Goal: Information Seeking & Learning: Stay updated

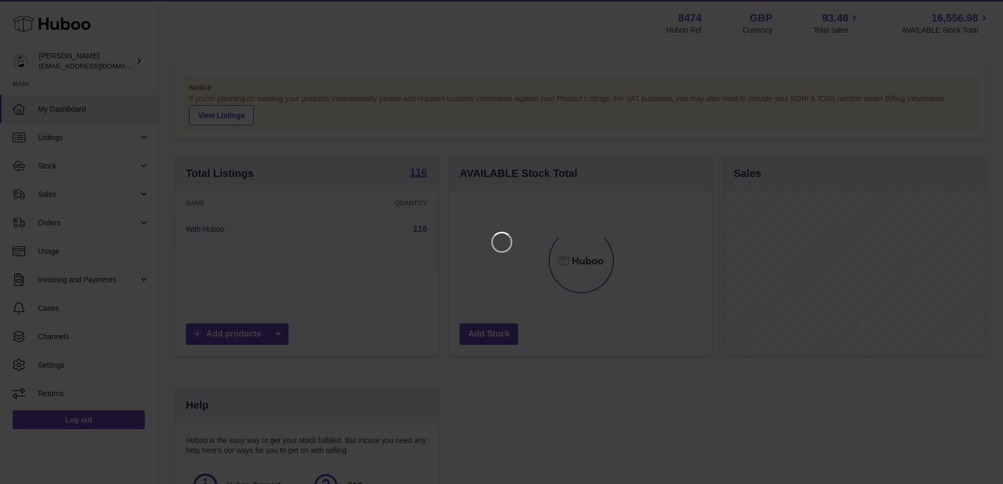
scroll to position [164, 265]
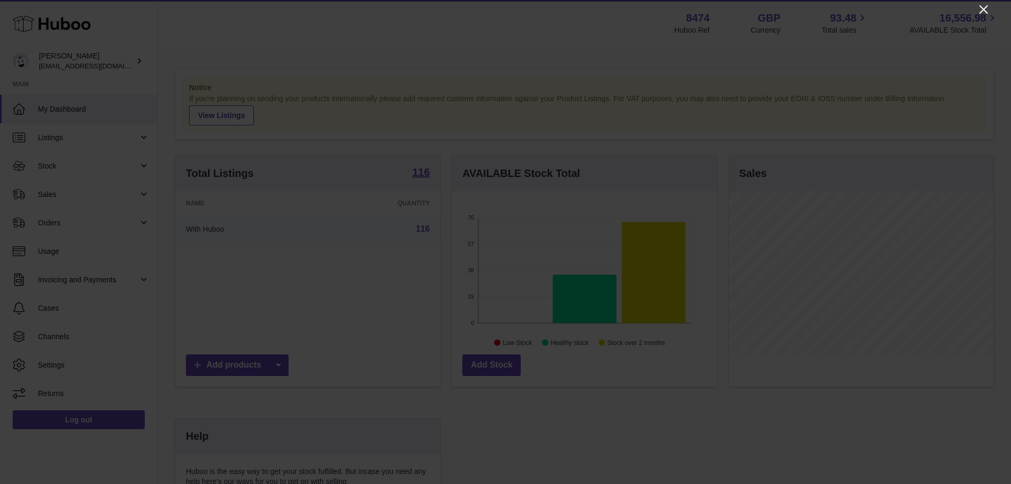
click at [979, 8] on icon "Close" at bounding box center [983, 9] width 13 height 13
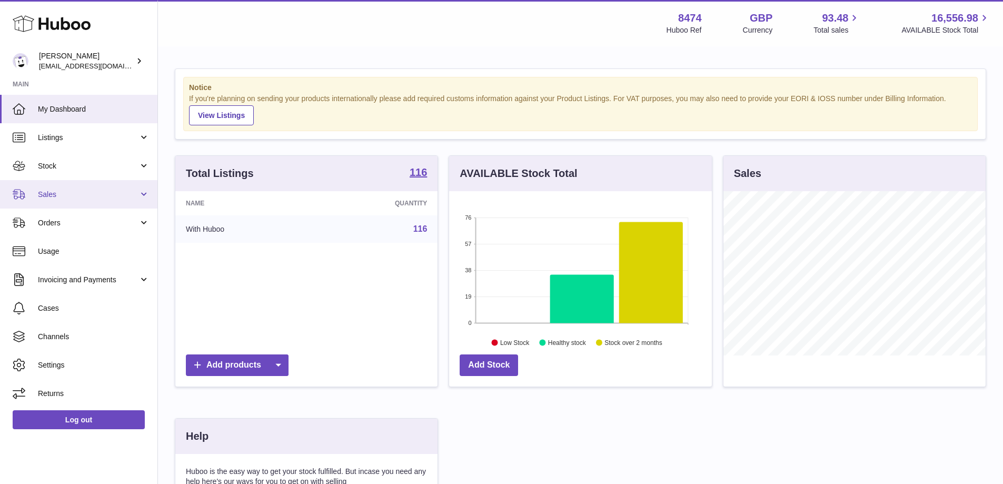
click at [41, 190] on span "Sales" at bounding box center [88, 195] width 101 height 10
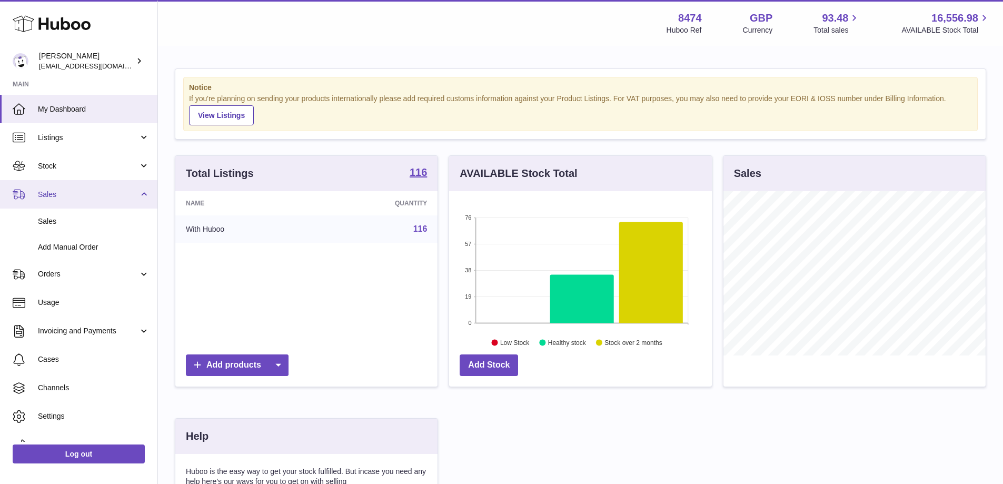
click at [41, 193] on span "Sales" at bounding box center [88, 195] width 101 height 10
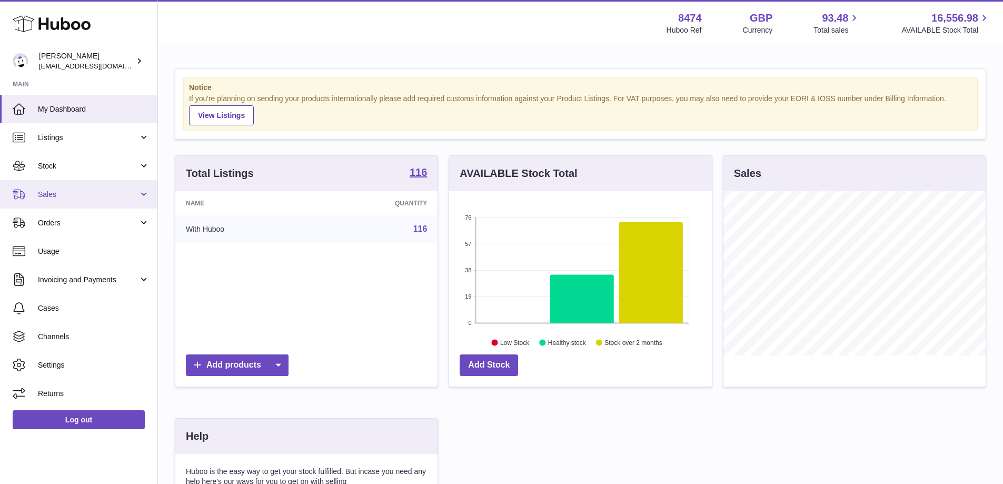
click at [42, 192] on span "Sales" at bounding box center [88, 195] width 101 height 10
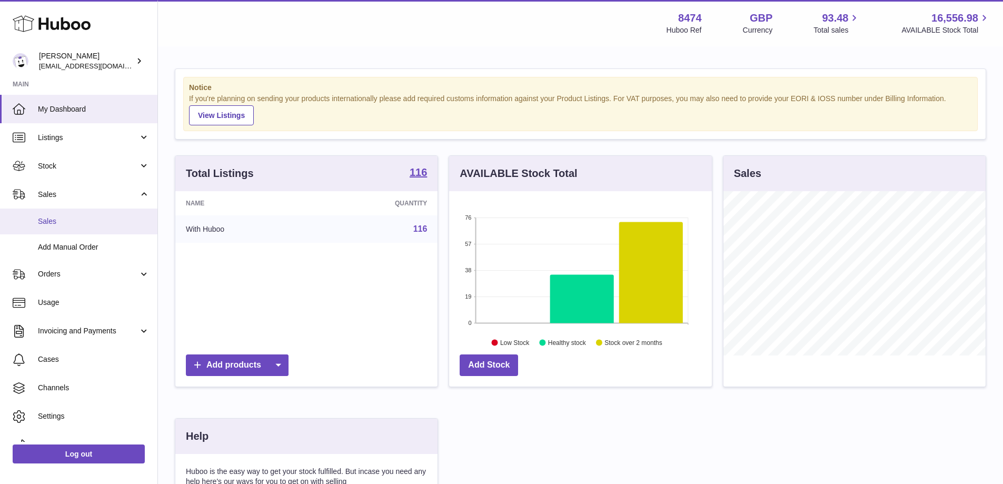
click at [49, 215] on link "Sales" at bounding box center [78, 222] width 157 height 26
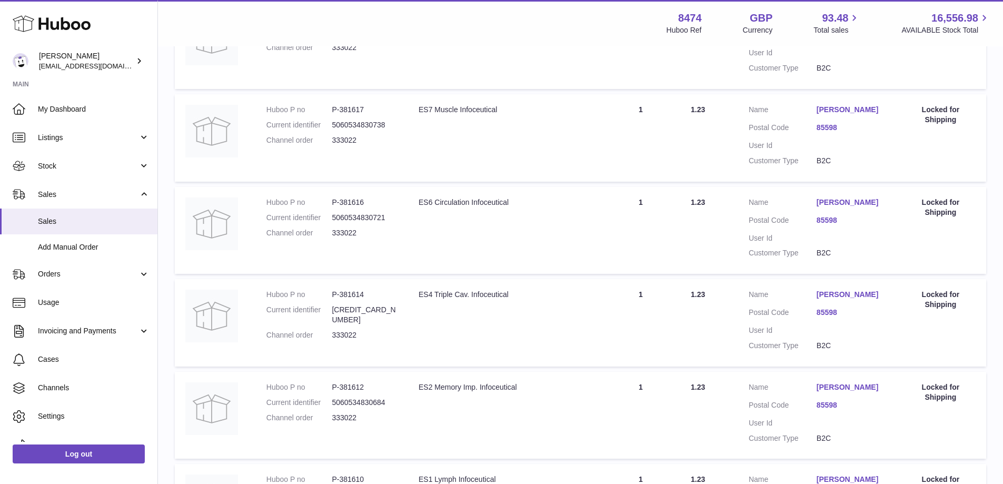
scroll to position [915, 0]
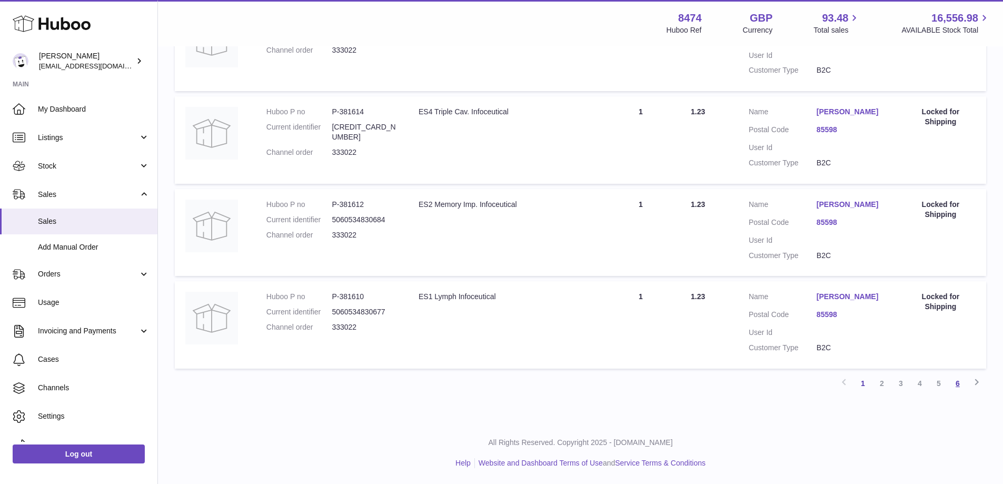
click at [956, 380] on link "6" at bounding box center [957, 383] width 19 height 19
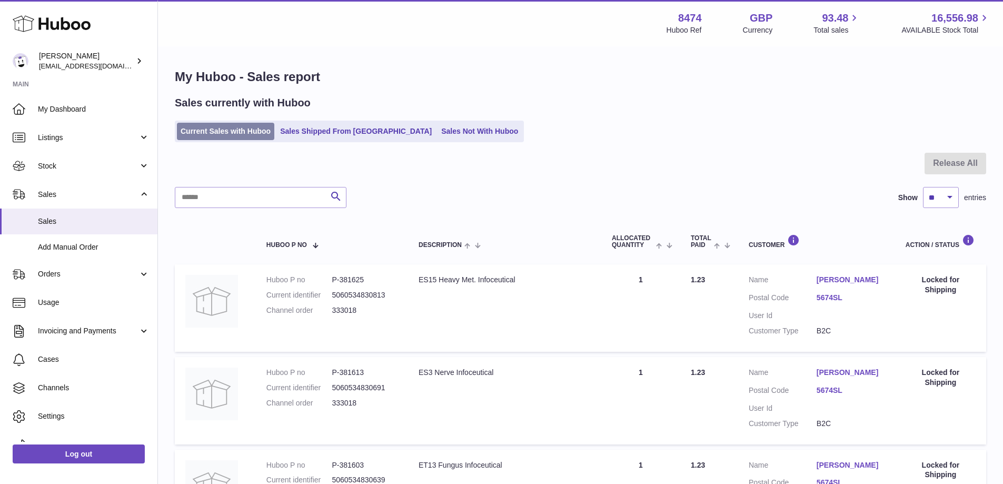
click at [248, 130] on link "Current Sales with Huboo" at bounding box center [225, 131] width 97 height 17
